Goal: Task Accomplishment & Management: Manage account settings

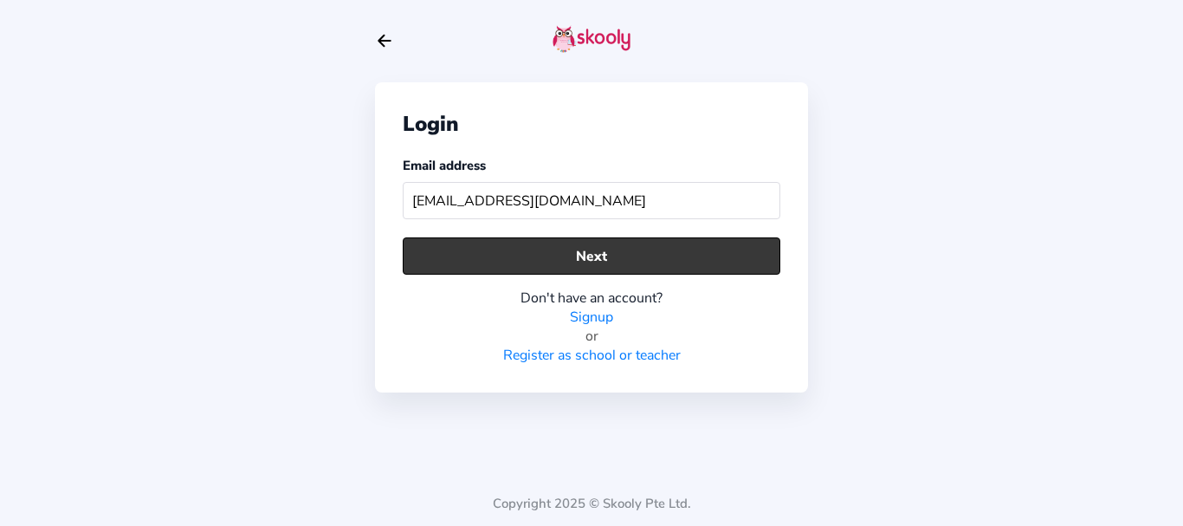
type input "[EMAIL_ADDRESS][DOMAIN_NAME]"
click at [702, 255] on button "Next" at bounding box center [592, 255] width 378 height 37
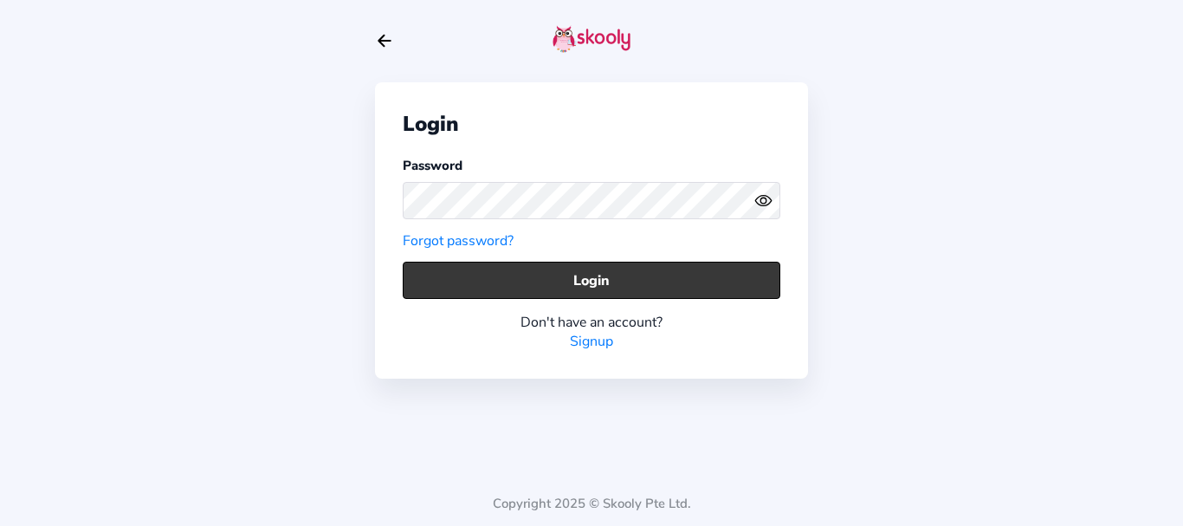
click at [486, 274] on button "Login" at bounding box center [592, 279] width 378 height 37
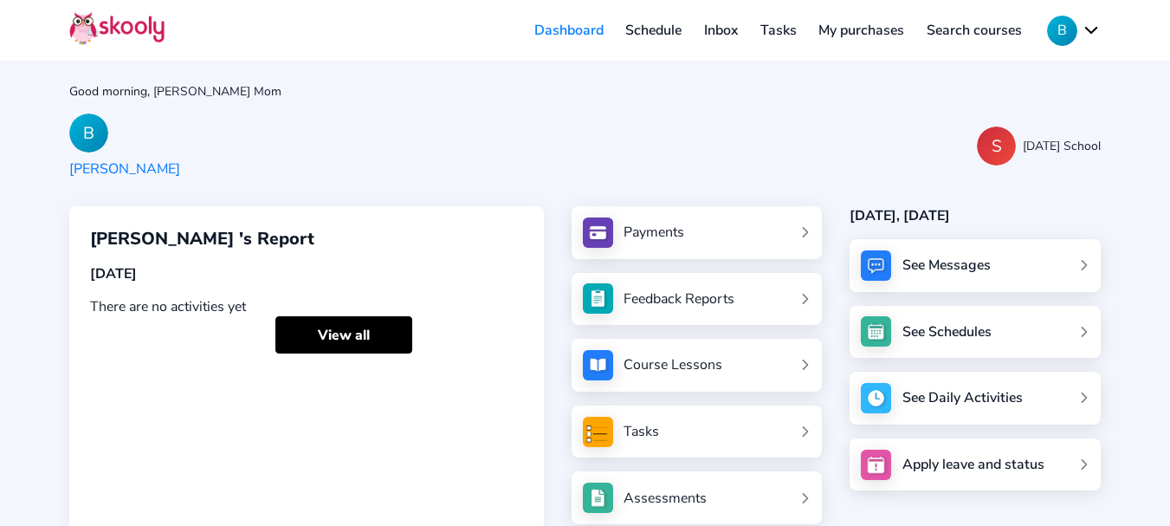
click at [686, 290] on div "Feedback Reports" at bounding box center [678, 298] width 111 height 19
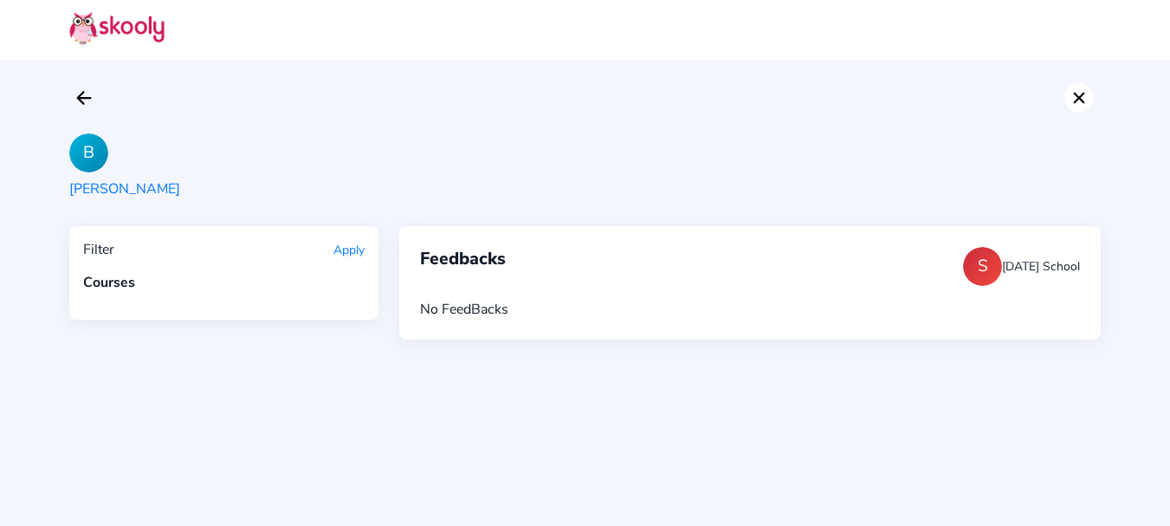
click at [1083, 99] on icon "Close" at bounding box center [1078, 97] width 21 height 21
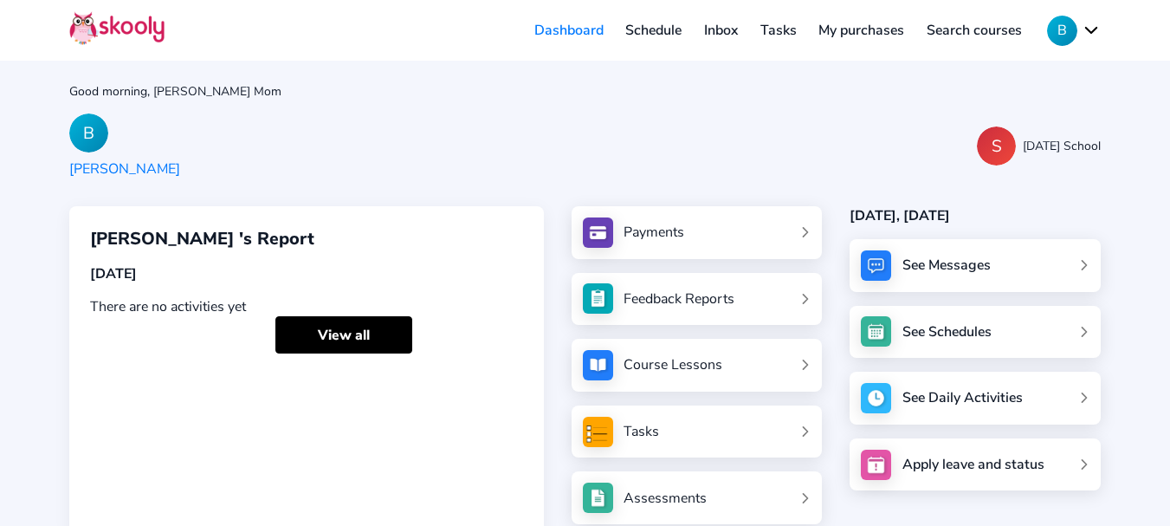
click at [1058, 35] on button "B" at bounding box center [1074, 31] width 54 height 30
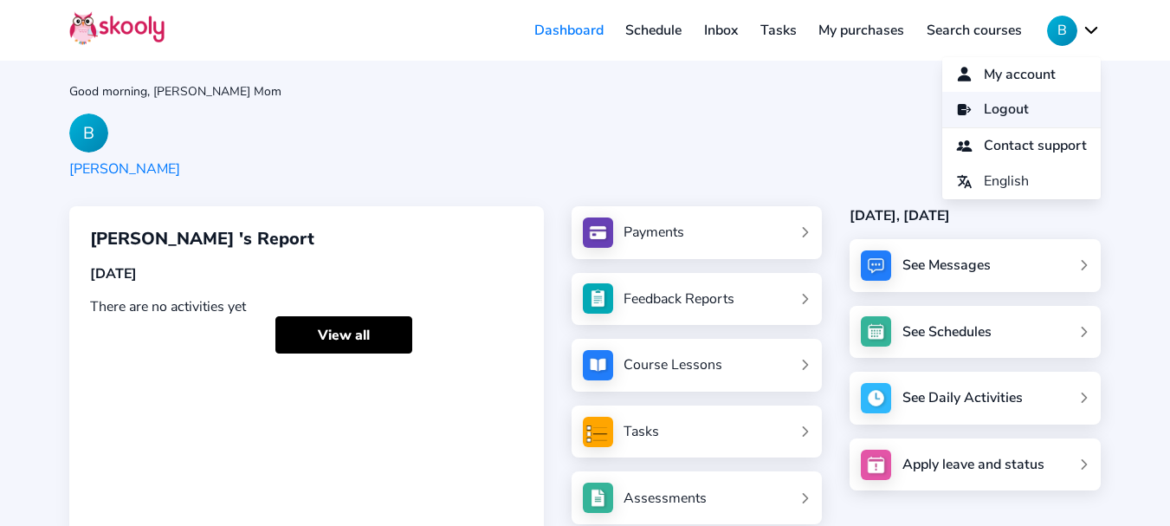
click at [984, 105] on span "Logout" at bounding box center [1006, 109] width 45 height 25
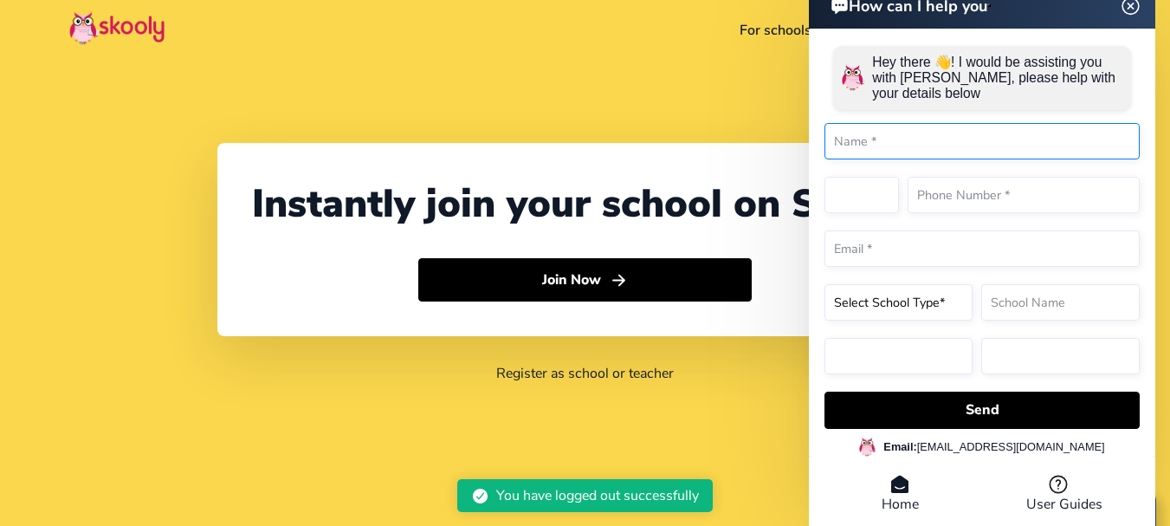
select select "91"
select select "[GEOGRAPHIC_DATA]"
select select "[GEOGRAPHIC_DATA]/[GEOGRAPHIC_DATA]"
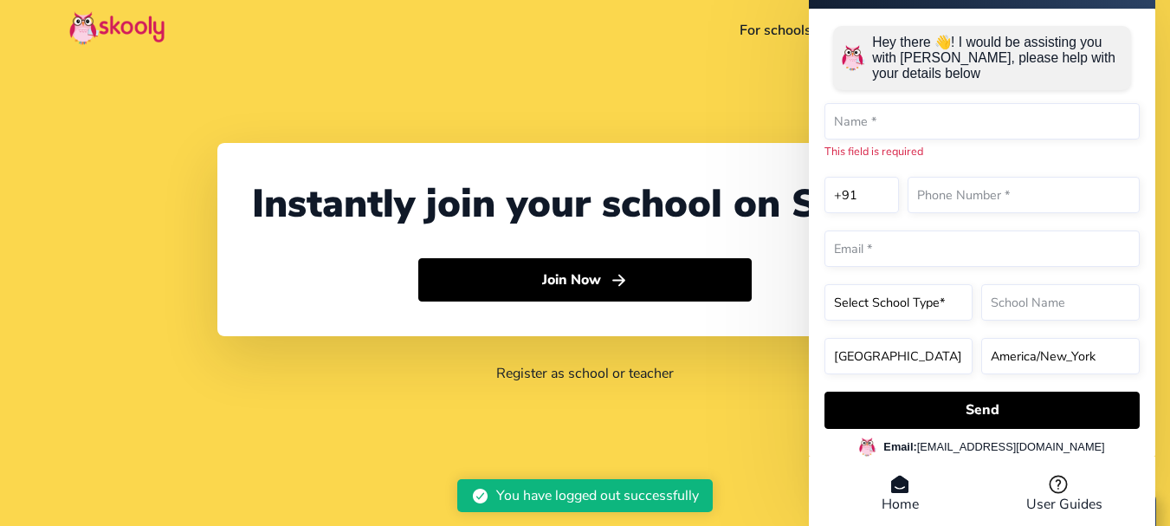
click at [653, 100] on div "Instantly join your school on Skooly Join Now Register as school or teacher" at bounding box center [585, 263] width 1170 height 526
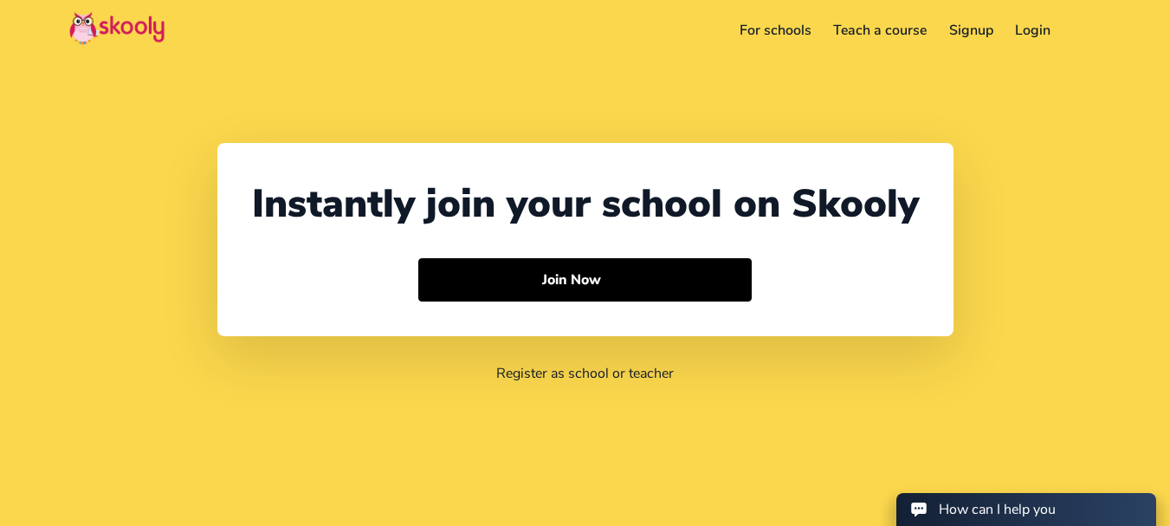
select select "91"
select select "[GEOGRAPHIC_DATA]"
select select "[GEOGRAPHIC_DATA]/[GEOGRAPHIC_DATA]"
click at [1041, 35] on link "Login" at bounding box center [1033, 30] width 58 height 28
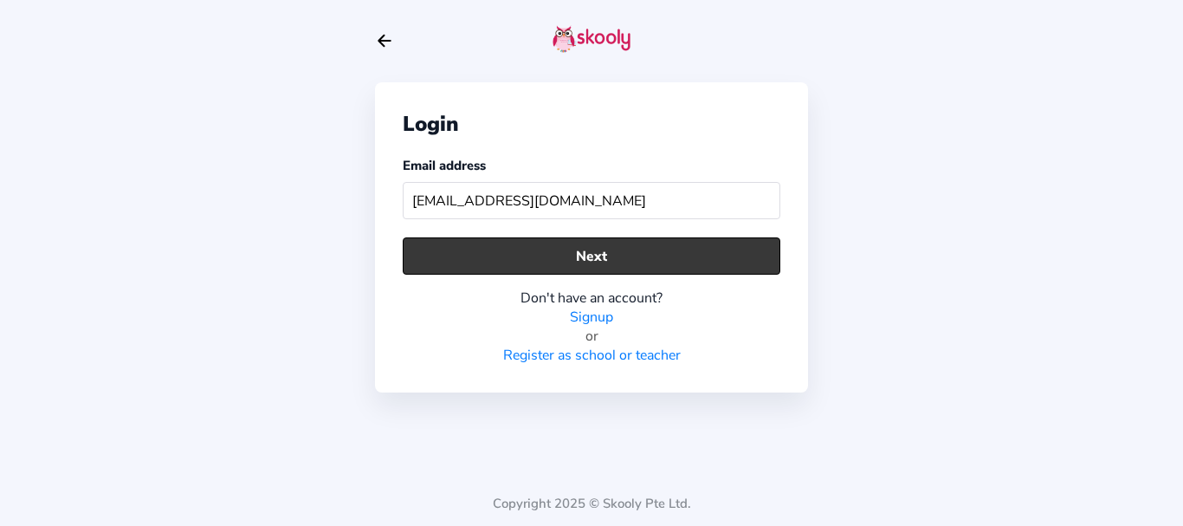
type input "[EMAIL_ADDRESS][DOMAIN_NAME]"
click at [670, 248] on button "Next" at bounding box center [592, 255] width 378 height 37
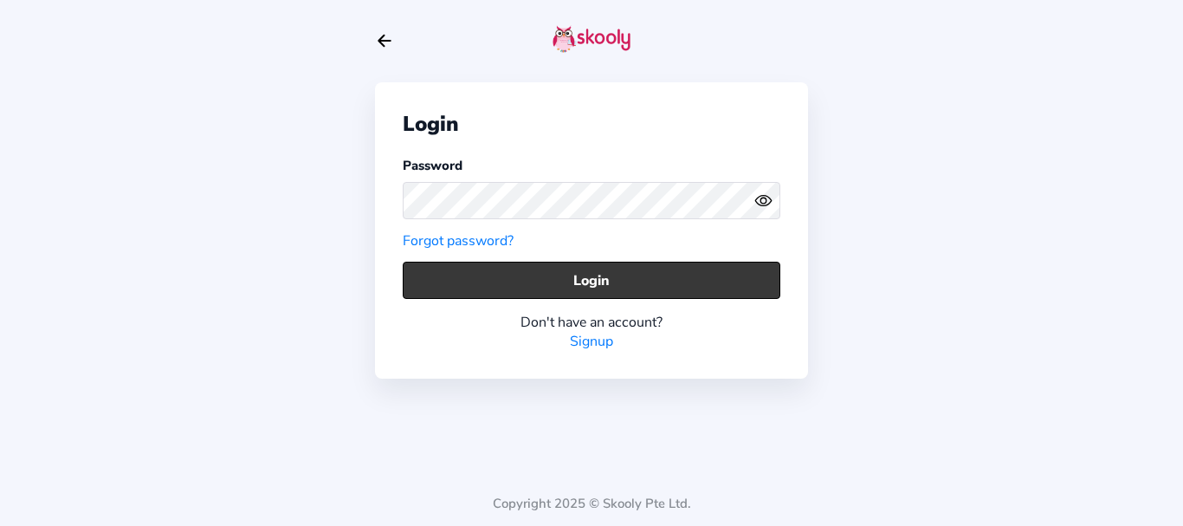
click at [555, 269] on button "Login" at bounding box center [592, 279] width 378 height 37
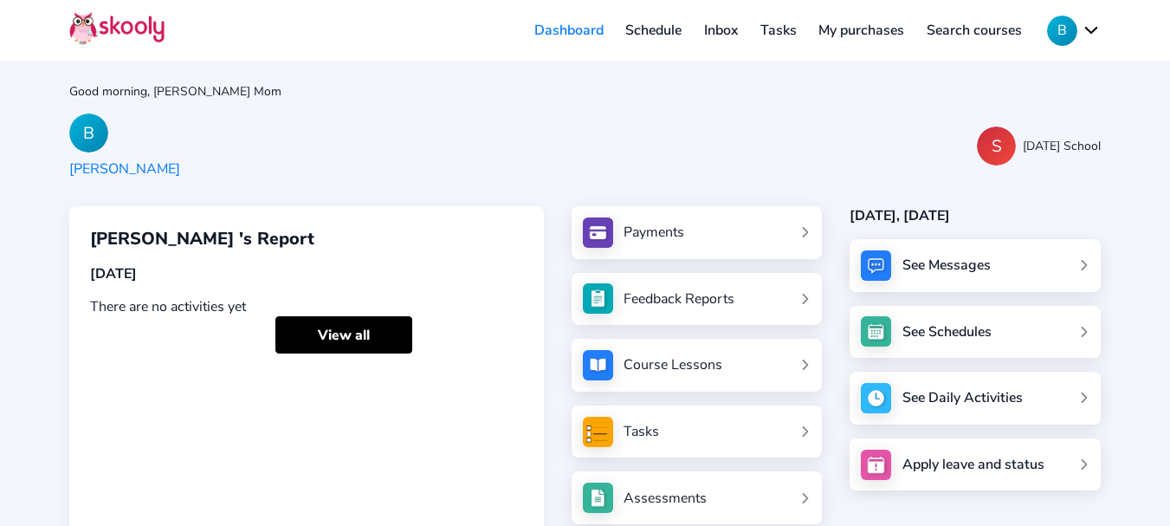
click at [1055, 28] on button "B" at bounding box center [1074, 31] width 54 height 30
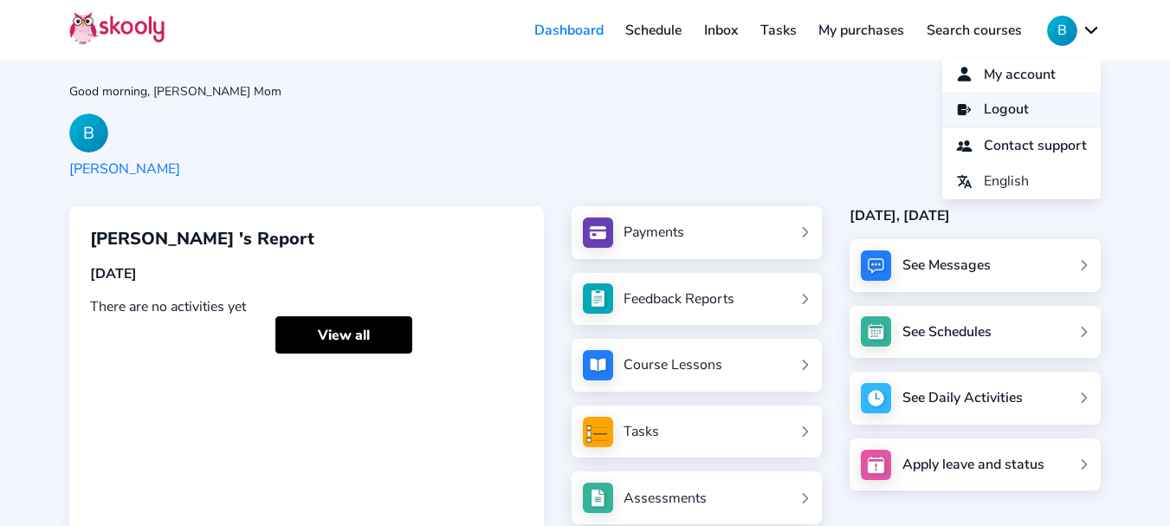
click at [1023, 113] on link "Logout" at bounding box center [1021, 109] width 158 height 35
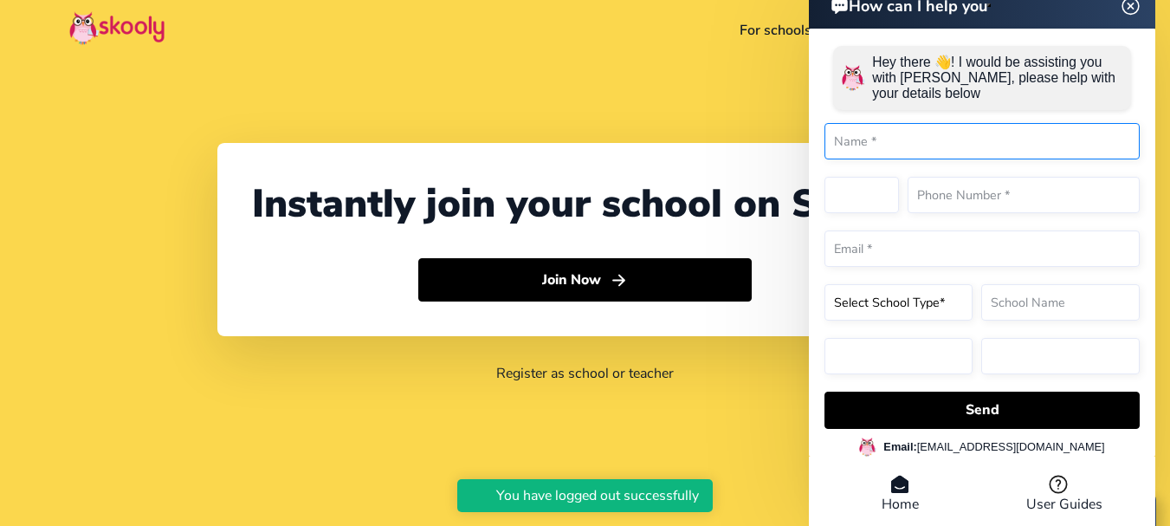
select select "91"
select select "[GEOGRAPHIC_DATA]"
select select "[GEOGRAPHIC_DATA]/[GEOGRAPHIC_DATA]"
